Goal: Navigation & Orientation: Find specific page/section

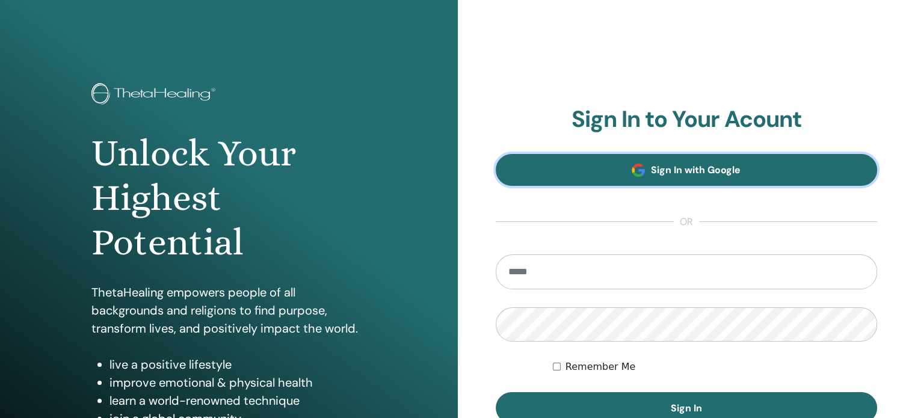
click at [640, 164] on span at bounding box center [638, 170] width 13 height 13
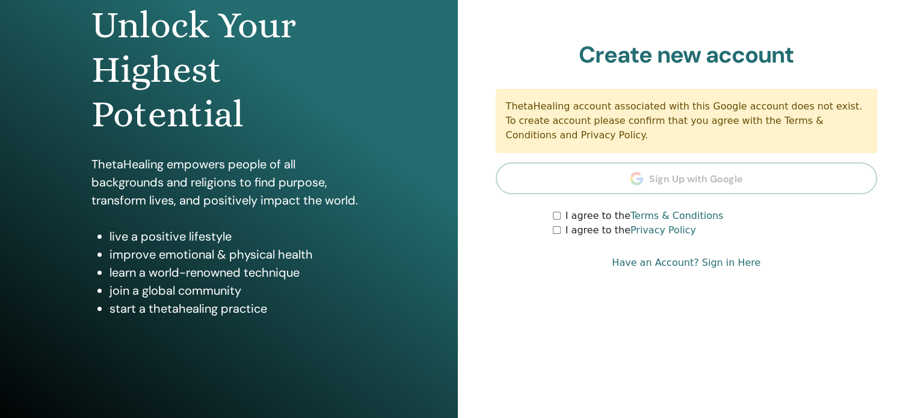
scroll to position [140, 0]
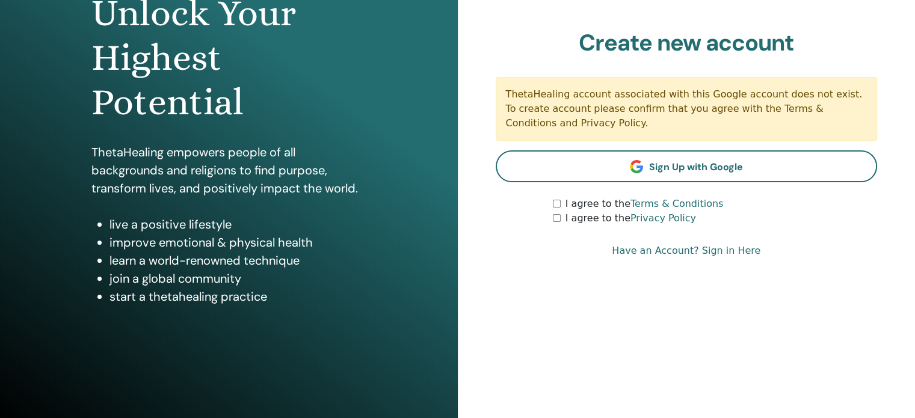
click at [657, 253] on link "Have an Account? Sign in Here" at bounding box center [686, 251] width 149 height 14
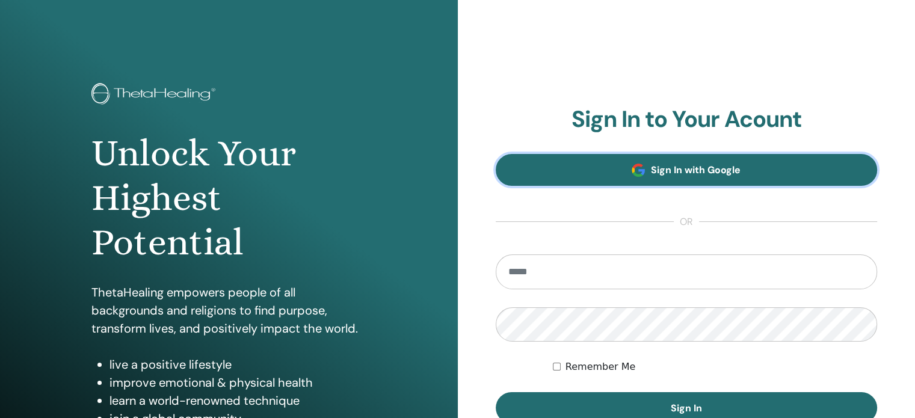
click at [615, 173] on link "Sign In with Google" at bounding box center [687, 170] width 382 height 32
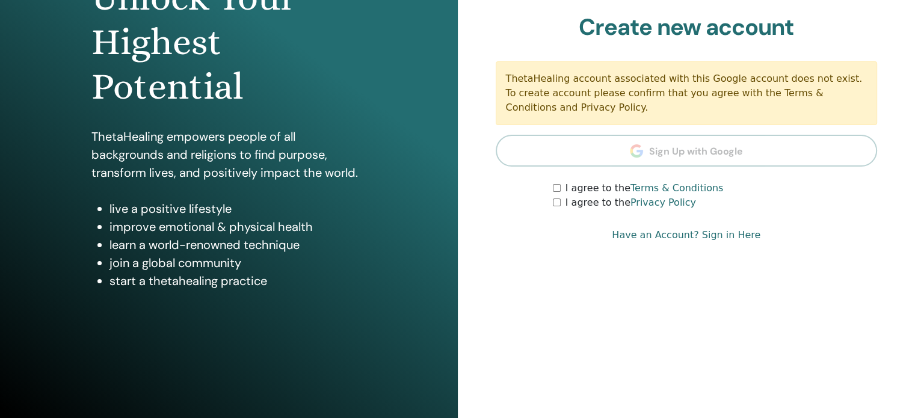
scroll to position [159, 0]
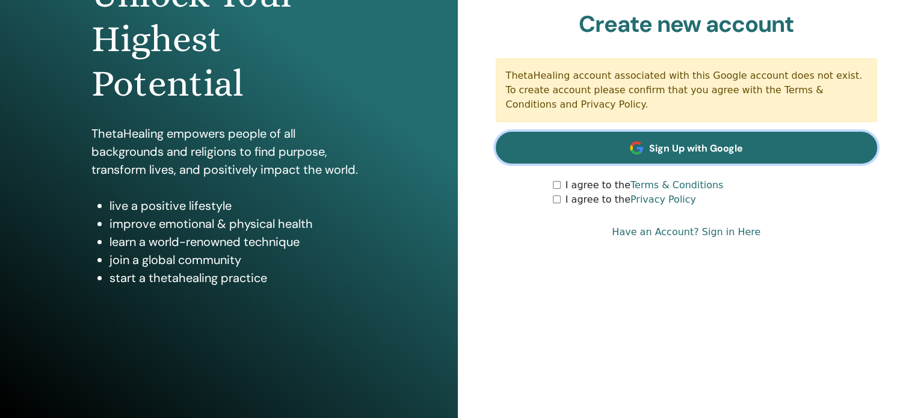
click at [637, 155] on link "Sign Up with Google" at bounding box center [687, 148] width 382 height 32
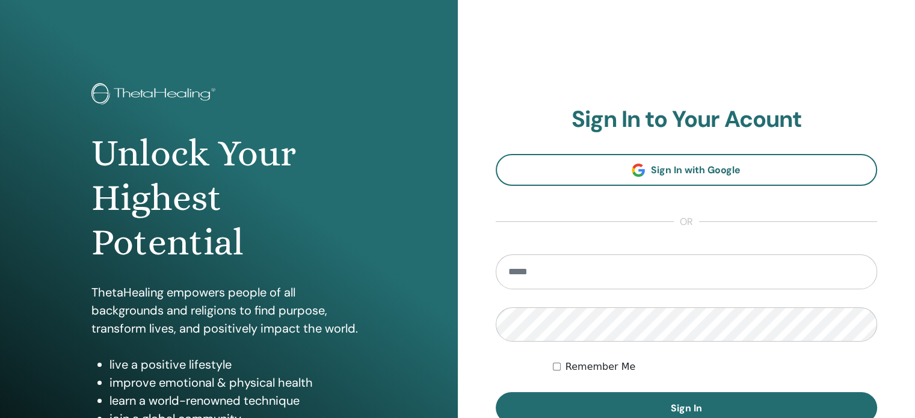
type input "**********"
click at [564, 365] on div "Remember Me" at bounding box center [715, 367] width 324 height 14
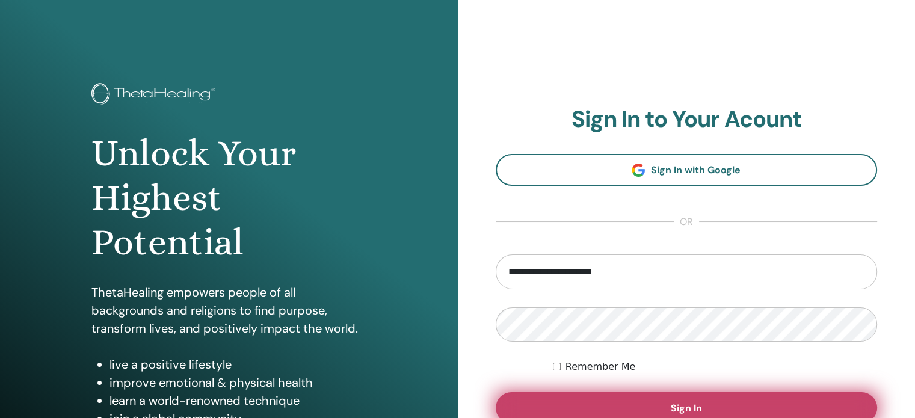
click at [655, 401] on button "Sign In" at bounding box center [687, 407] width 382 height 31
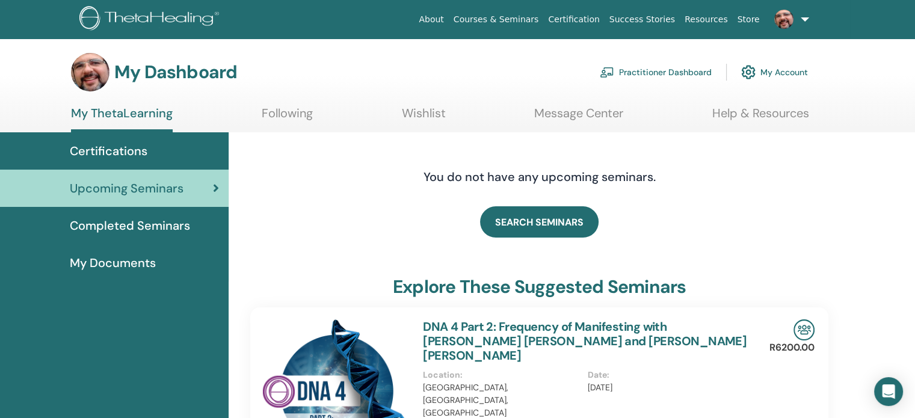
click at [180, 220] on span "Completed Seminars" at bounding box center [130, 226] width 120 height 18
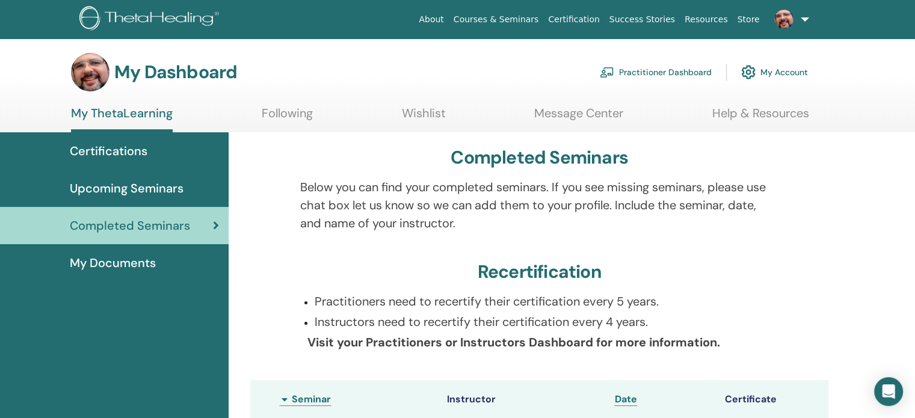
click at [142, 260] on span "My Documents" at bounding box center [113, 263] width 86 height 18
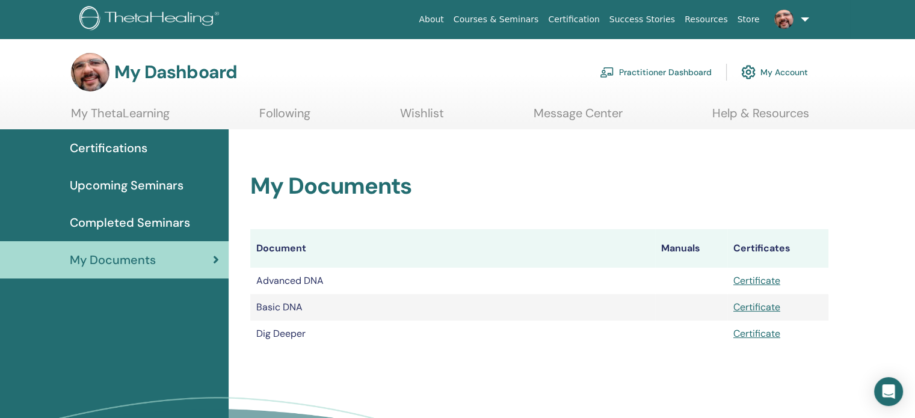
click at [113, 144] on span "Certifications" at bounding box center [109, 148] width 78 height 18
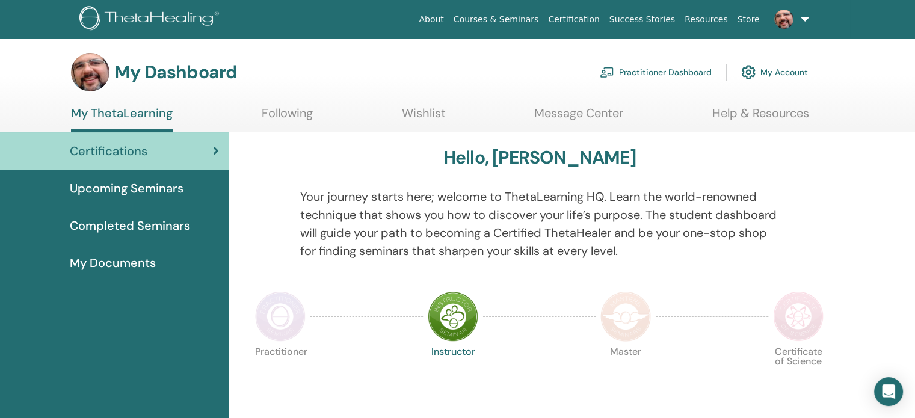
click at [155, 188] on span "Upcoming Seminars" at bounding box center [127, 188] width 114 height 18
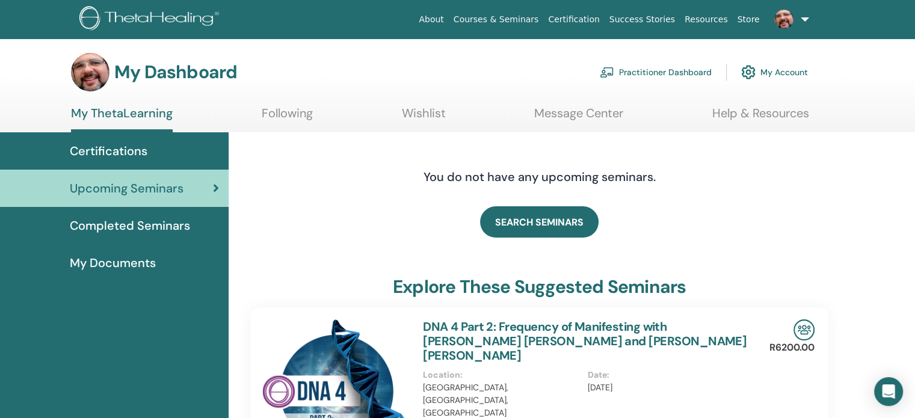
click at [511, 22] on link "Courses & Seminars" at bounding box center [496, 19] width 95 height 22
